Goal: Transaction & Acquisition: Purchase product/service

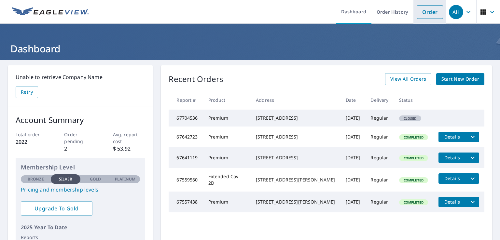
click at [426, 13] on link "Order" at bounding box center [430, 12] width 26 height 14
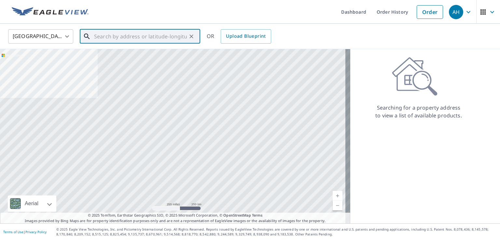
click at [171, 34] on input "text" at bounding box center [140, 36] width 93 height 18
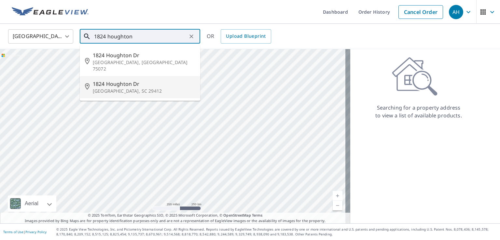
click at [121, 88] on p "[GEOGRAPHIC_DATA], SC 29412" at bounding box center [144, 91] width 102 height 7
type input "[STREET_ADDRESS][PERSON_NAME]"
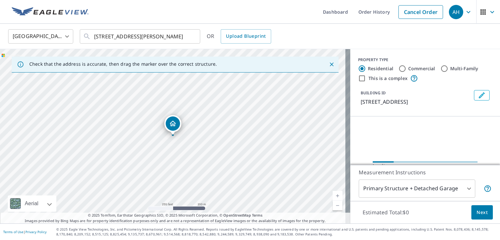
click at [334, 197] on link "Current Level 17, Zoom In" at bounding box center [338, 196] width 10 height 10
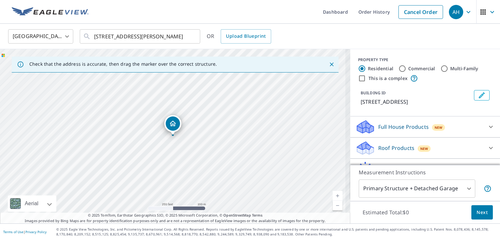
click at [334, 197] on link "Current Level 17, Zoom In" at bounding box center [338, 196] width 10 height 10
click at [334, 197] on link "Current Level 17.487351704094735, Zoom In" at bounding box center [338, 196] width 10 height 10
click at [334, 197] on link "Current Level 17.996677988605125, Zoom In Disabled" at bounding box center [338, 196] width 10 height 10
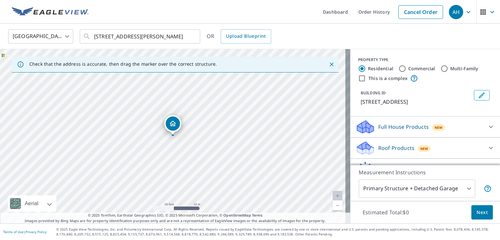
click at [334, 197] on link "Current Level 20, Zoom In Disabled" at bounding box center [338, 196] width 10 height 10
click at [392, 148] on p "Roof Products" at bounding box center [396, 148] width 36 height 8
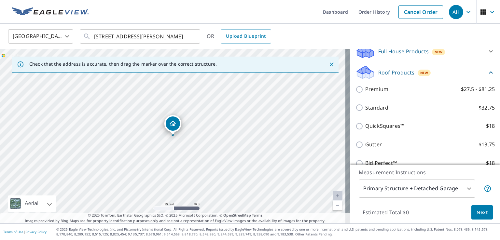
scroll to position [78, 0]
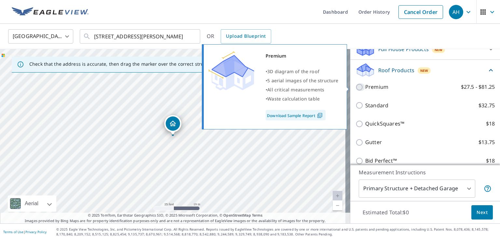
click at [355, 85] on input "Premium $27.5 - $81.25" at bounding box center [360, 87] width 10 height 8
checkbox input "true"
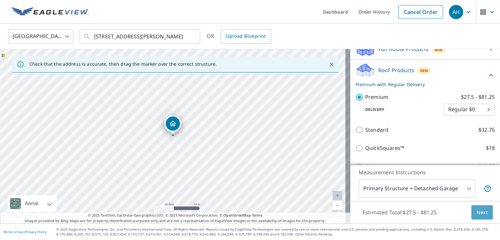
click at [477, 209] on span "Next" at bounding box center [482, 213] width 11 height 8
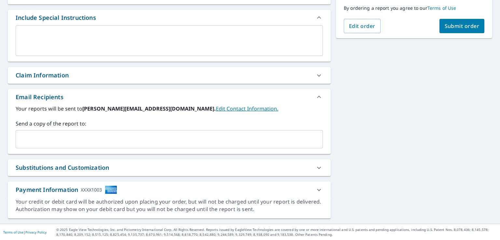
scroll to position [169, 0]
click at [97, 129] on div "Send a copy of the report to: ​" at bounding box center [169, 134] width 307 height 29
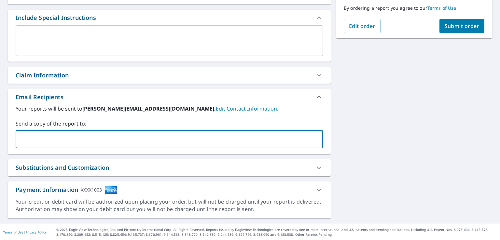
click at [99, 140] on input "text" at bounding box center [165, 139] width 292 height 12
type input "[PERSON_NAME][EMAIL_ADDRESS][DOMAIN_NAME]"
checkbox input "true"
click at [137, 141] on input "text" at bounding box center [223, 139] width 173 height 12
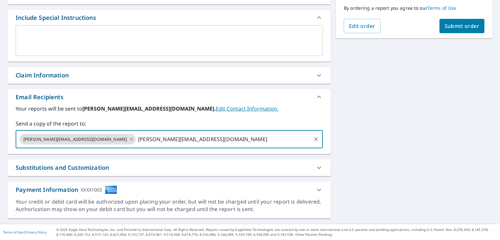
type input "[PERSON_NAME][EMAIL_ADDRESS][DOMAIN_NAME]"
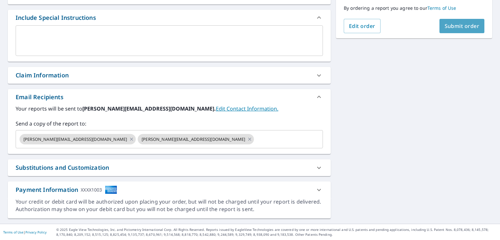
click at [456, 30] on button "Submit order" at bounding box center [461, 26] width 45 height 14
checkbox input "true"
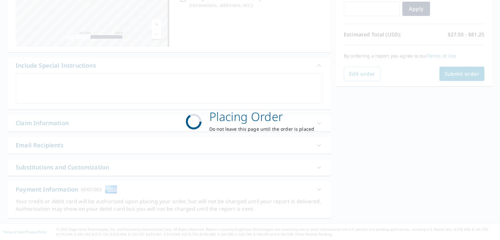
scroll to position [121, 0]
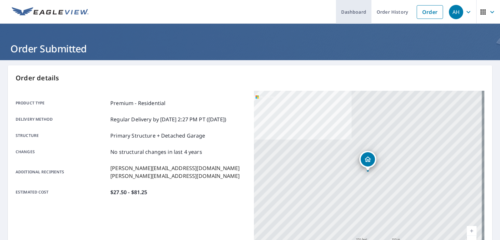
click at [339, 17] on link "Dashboard" at bounding box center [353, 12] width 35 height 24
